Goal: Information Seeking & Learning: Check status

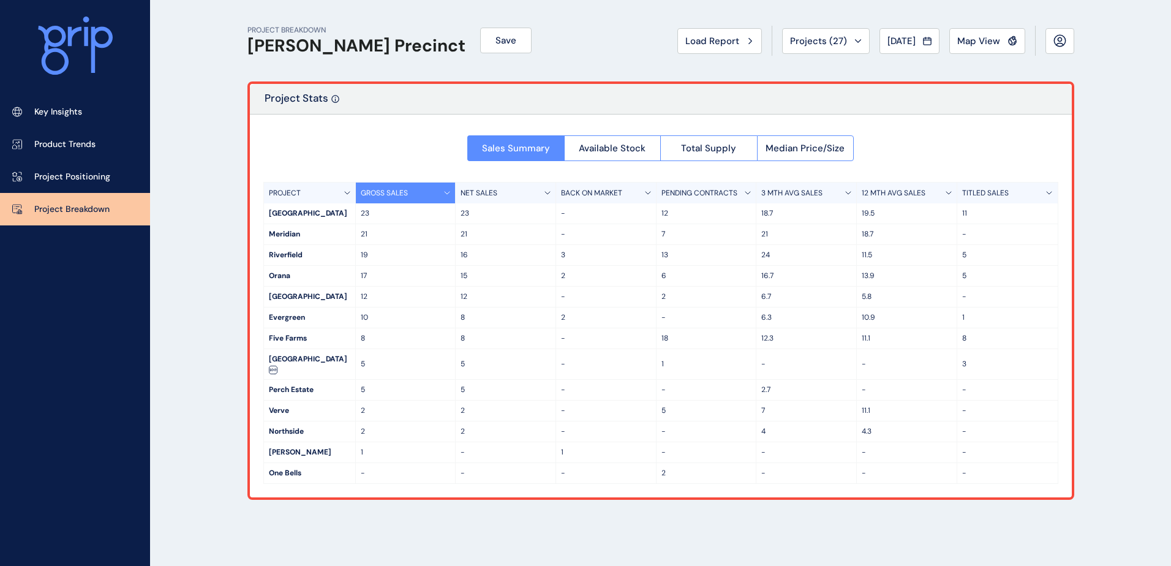
click at [546, 46] on div "PROJECT BREAKDOWN [PERSON_NAME] Precinct Save Load Report Projects ( 27 ) [DATE…" at bounding box center [661, 40] width 827 height 81
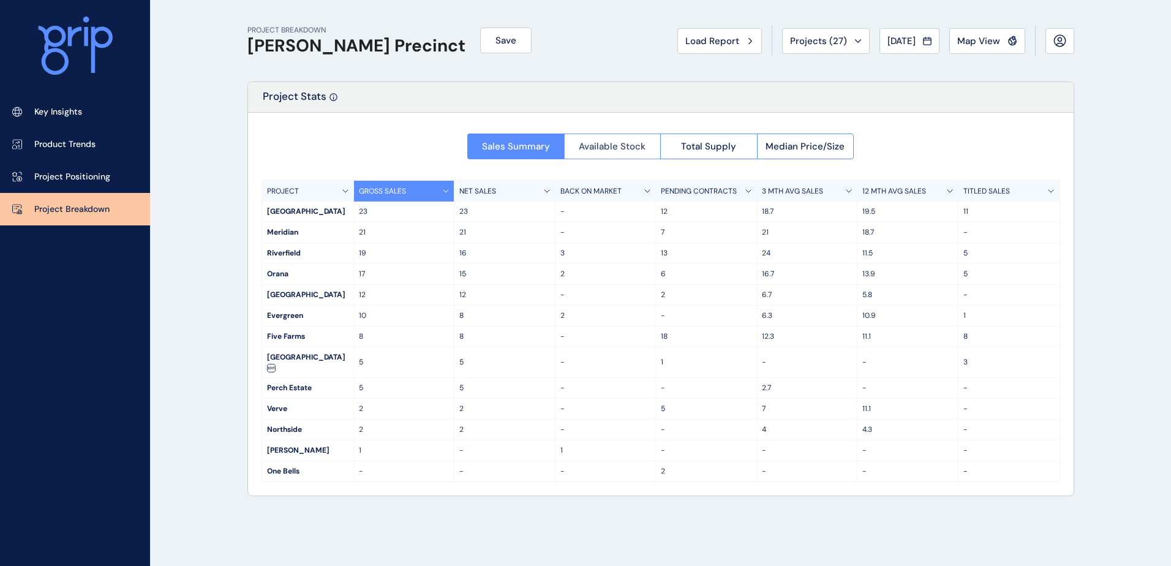
click at [634, 151] on span "Available Stock" at bounding box center [612, 146] width 67 height 12
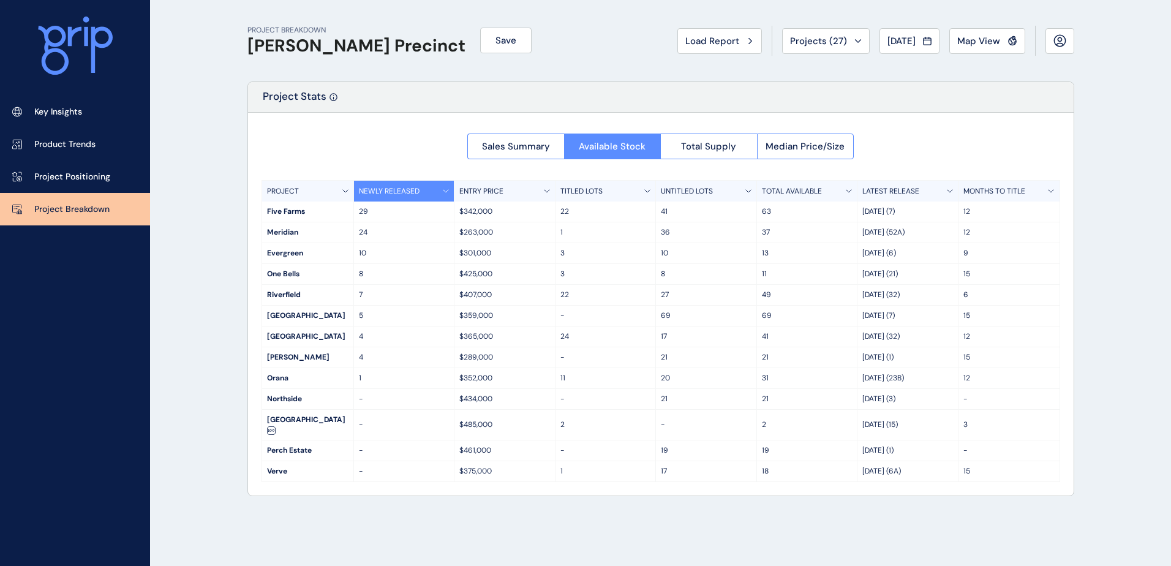
click at [688, 194] on p "UNTITLED LOTS" at bounding box center [687, 191] width 52 height 10
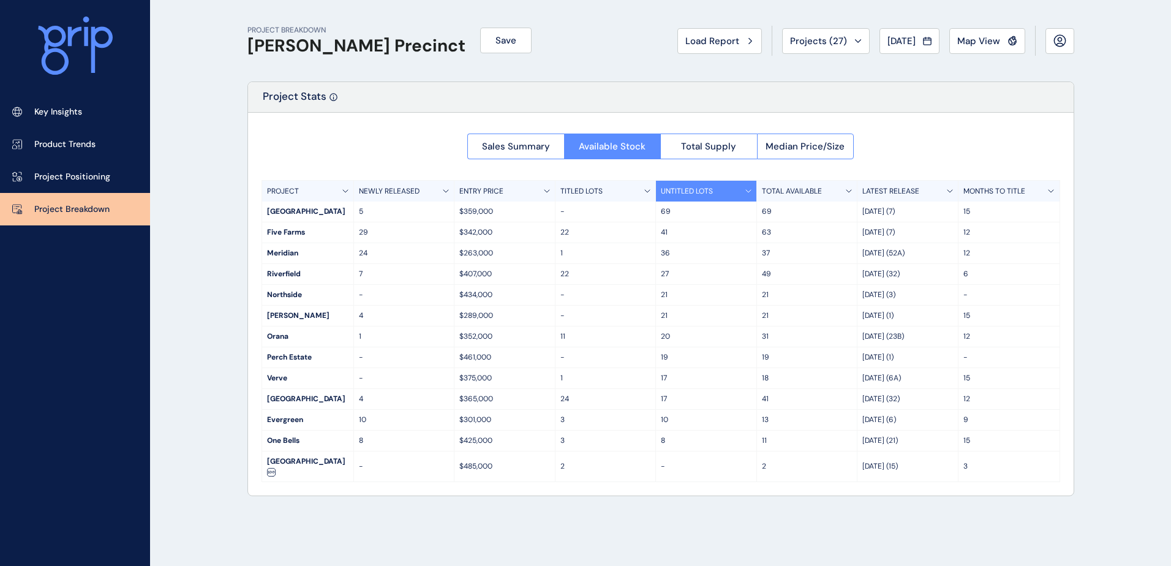
click at [601, 187] on p "TITLED LOTS" at bounding box center [582, 191] width 42 height 10
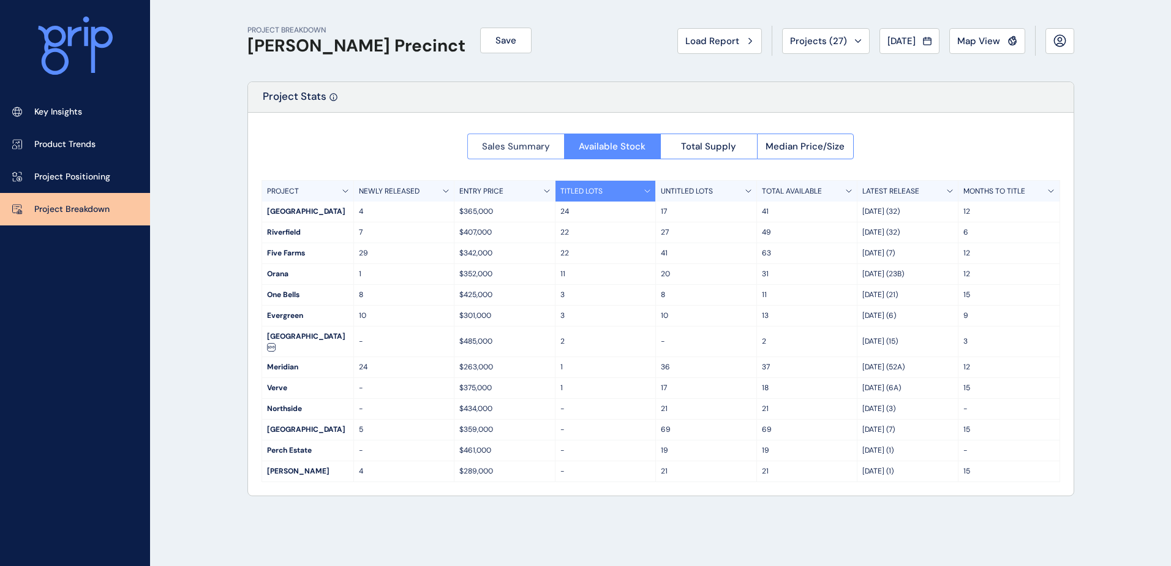
click at [496, 153] on button "Sales Summary" at bounding box center [515, 147] width 97 height 26
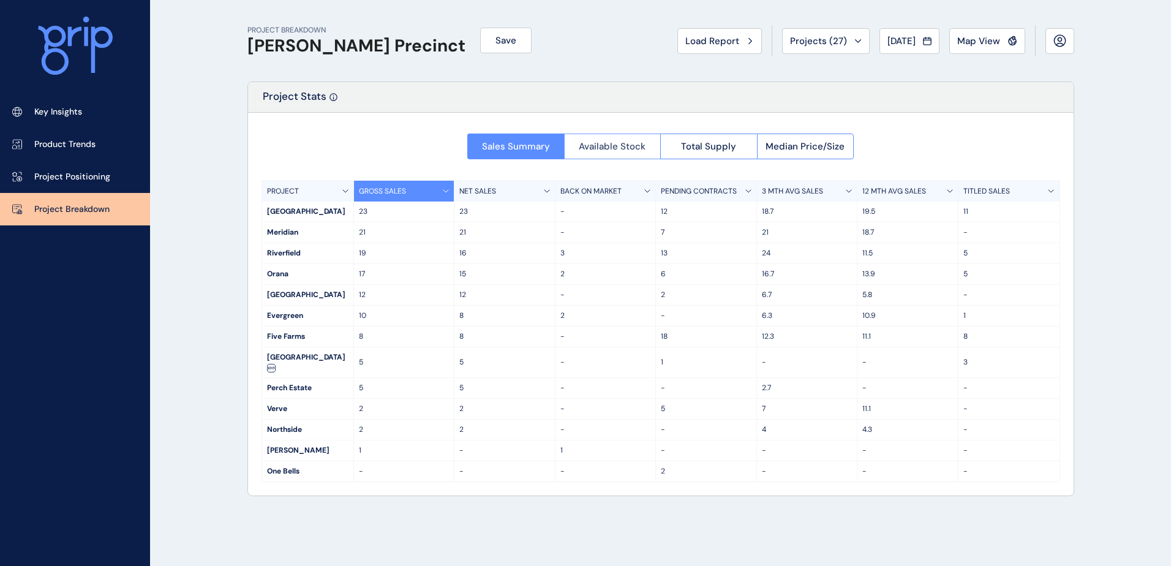
click at [622, 156] on button "Available Stock" at bounding box center [612, 147] width 97 height 26
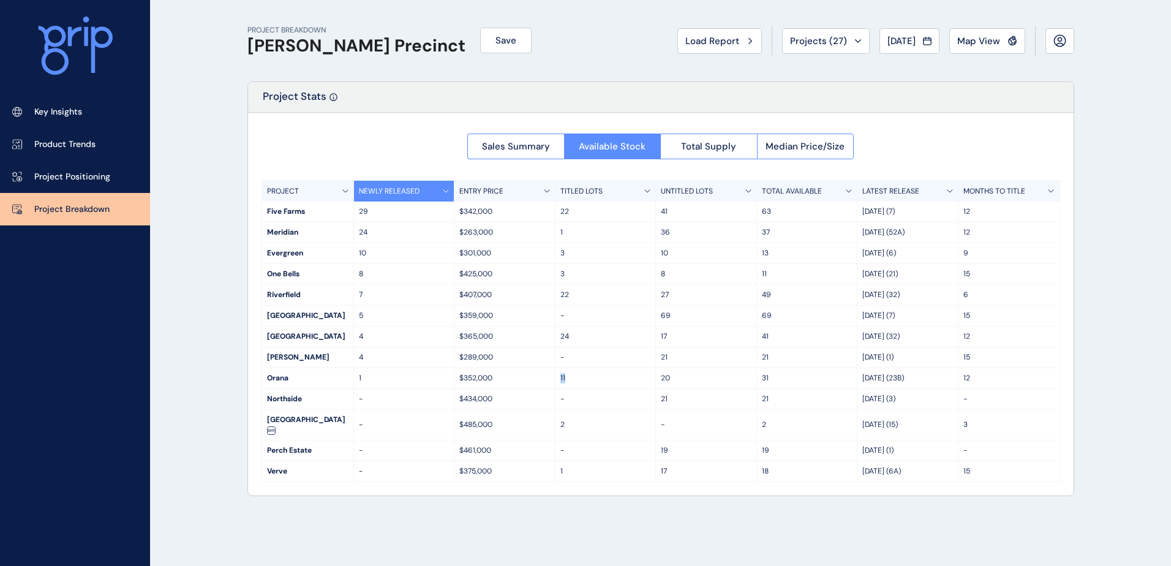
drag, startPoint x: 570, startPoint y: 377, endPoint x: 555, endPoint y: 378, distance: 15.3
click at [556, 378] on div "11" at bounding box center [606, 378] width 101 height 20
click at [206, 338] on div "PROJECT BREAKDOWN [PERSON_NAME] Precinct Save Load Report Projects ( 27 ) [DATE…" at bounding box center [585, 283] width 1171 height 566
